Goal: Check status: Check status

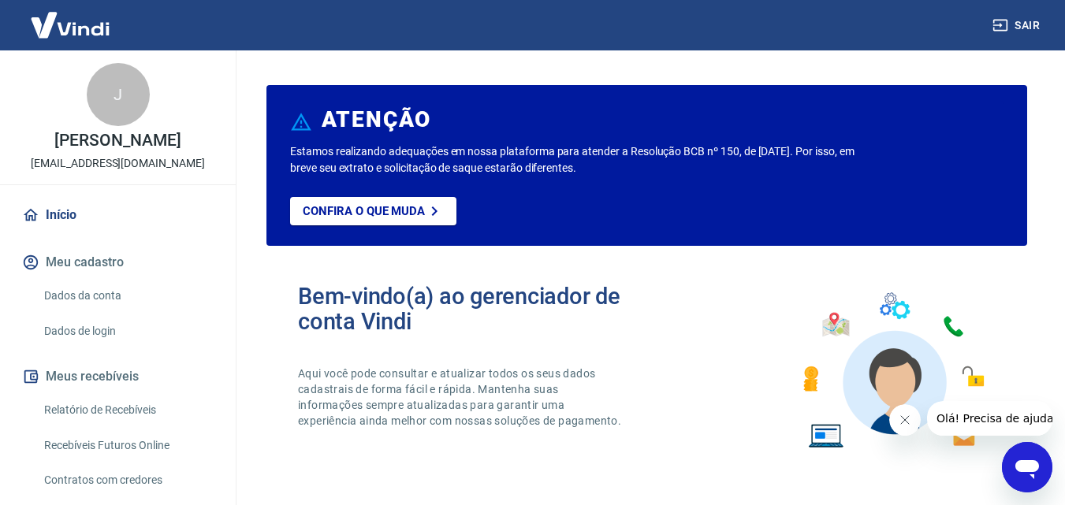
click at [185, 409] on link "Relatório de Recebíveis" at bounding box center [127, 410] width 179 height 32
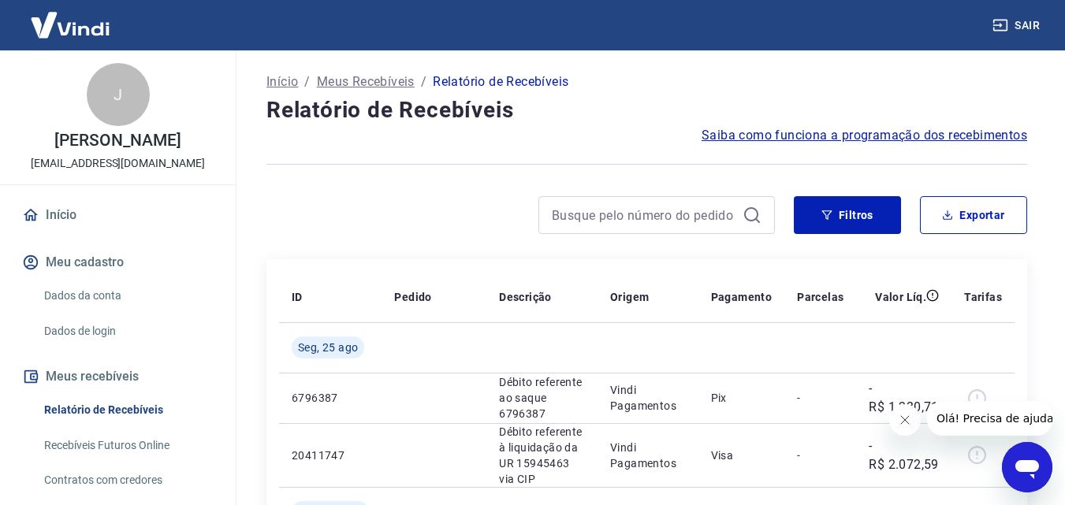
click at [904, 421] on icon "Fechar mensagem da empresa" at bounding box center [904, 420] width 13 height 13
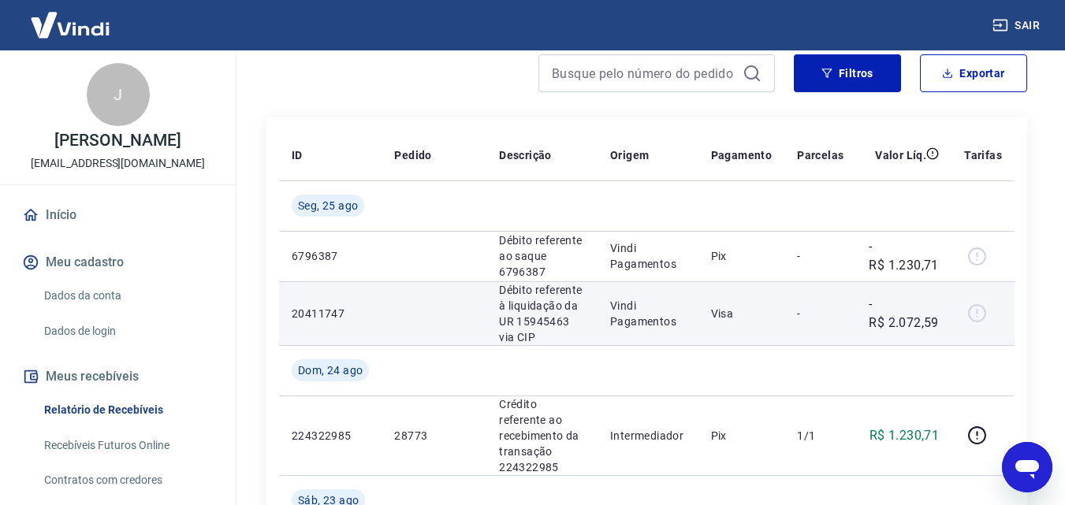
scroll to position [158, 0]
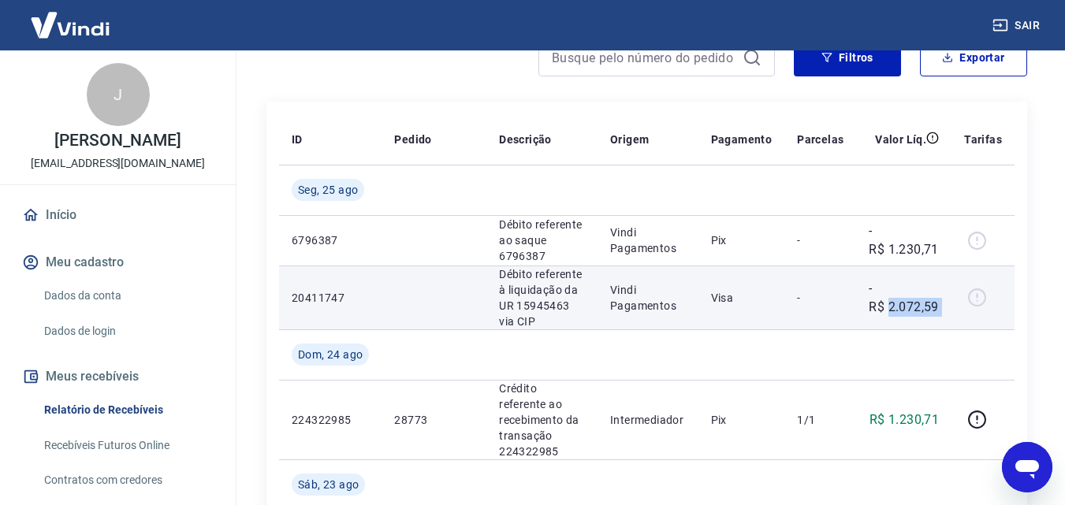
drag, startPoint x: 962, startPoint y: 312, endPoint x: 891, endPoint y: 307, distance: 71.2
click at [891, 307] on tr "20411747 Débito referente à liquidação da UR 15945463 via CIP Vindi Pagamentos …" at bounding box center [647, 298] width 736 height 64
copy tr "2.072,59"
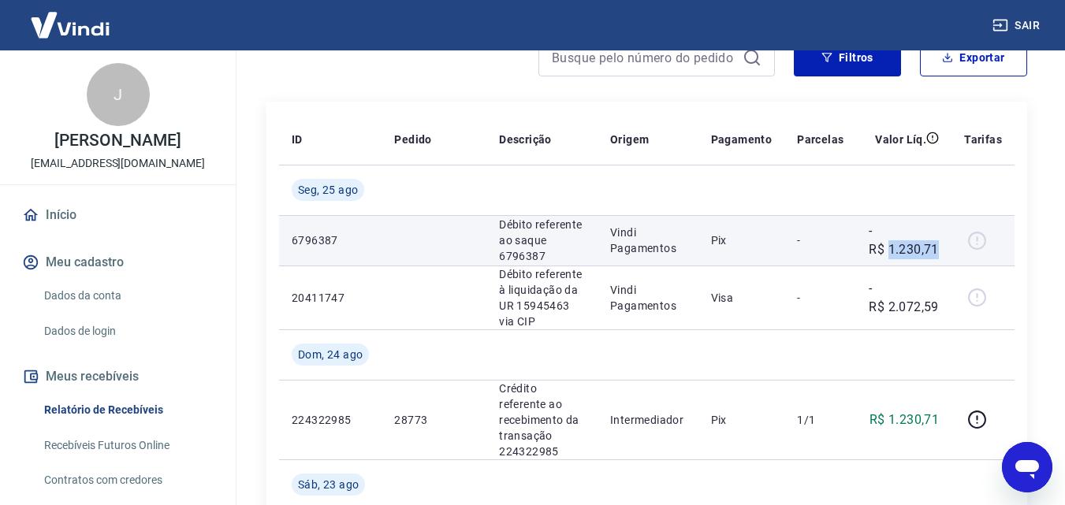
drag, startPoint x: 948, startPoint y: 244, endPoint x: 891, endPoint y: 248, distance: 56.9
click at [891, 248] on td "-R$ 1.230,71" at bounding box center [903, 240] width 95 height 50
copy p "1.230,71"
click at [917, 252] on p "-R$ 1.230,71" at bounding box center [904, 241] width 70 height 38
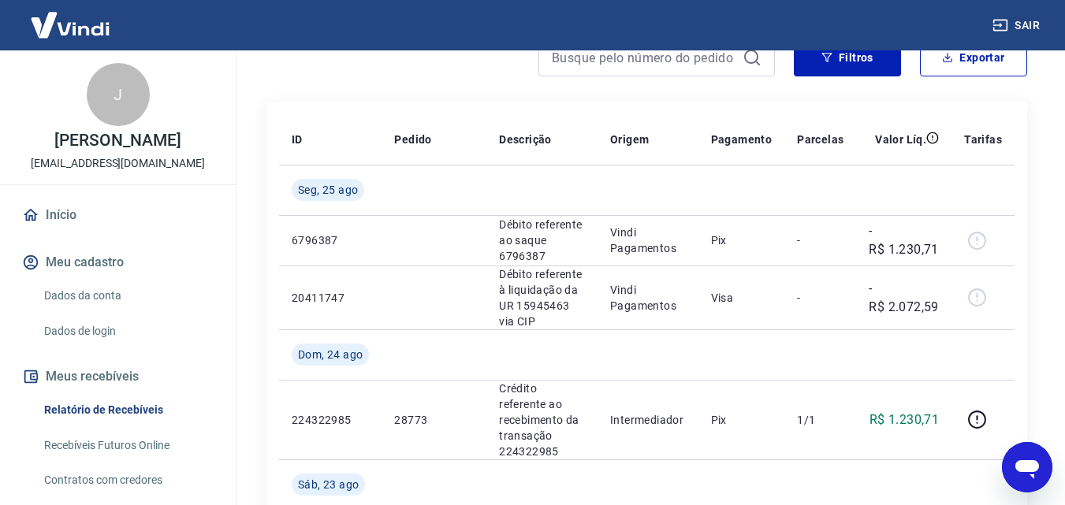
click at [61, 218] on link "Início" at bounding box center [118, 215] width 198 height 35
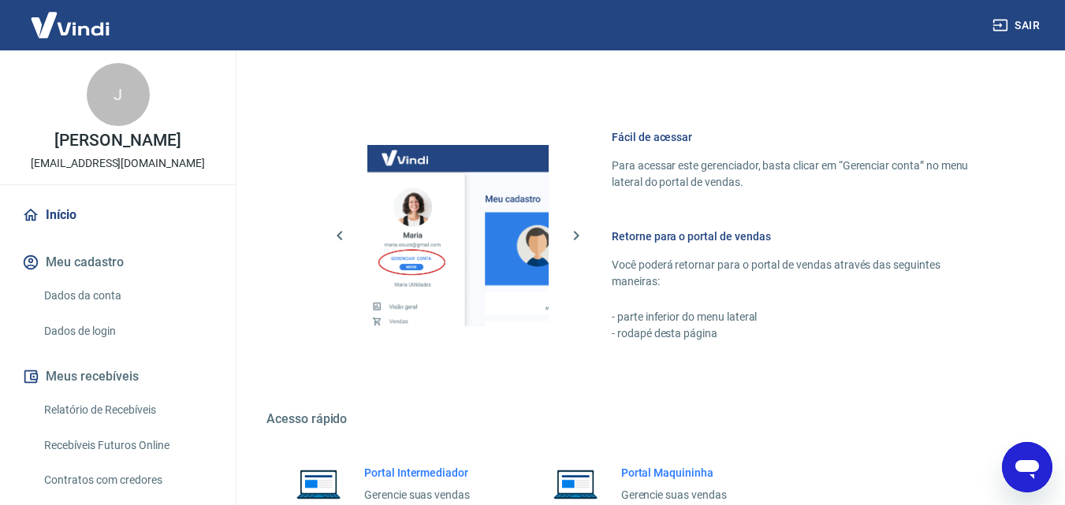
scroll to position [952, 0]
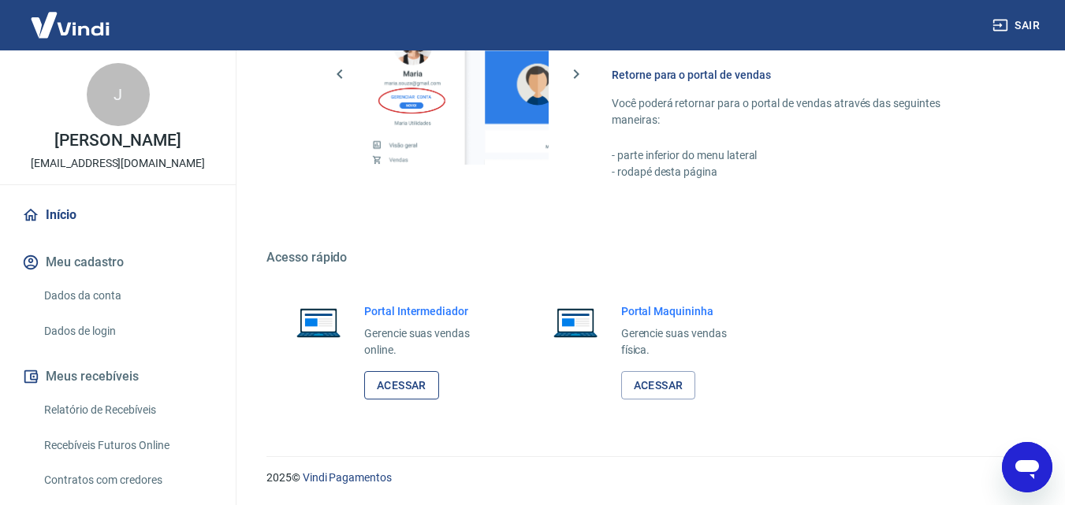
click at [408, 382] on link "Acessar" at bounding box center [401, 385] width 75 height 29
